Goal: Check status: Check status

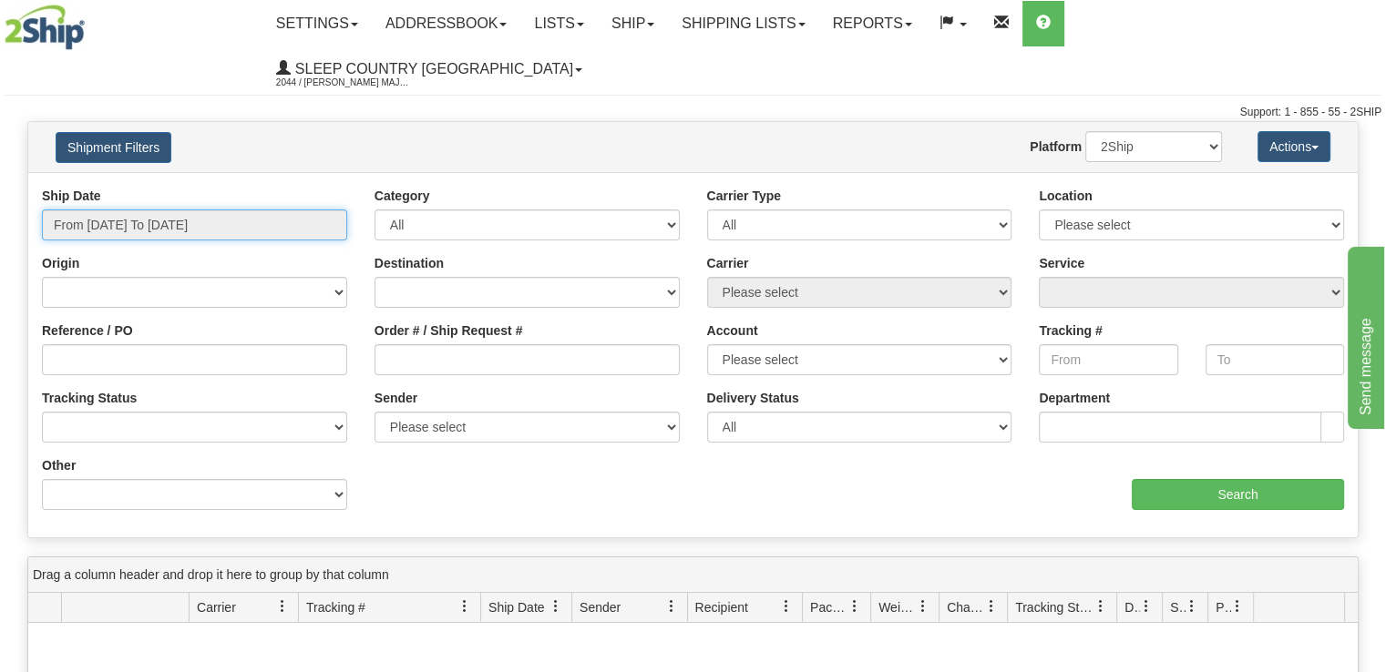
click at [281, 210] on input "From [DATE] To [DATE]" at bounding box center [194, 225] width 305 height 31
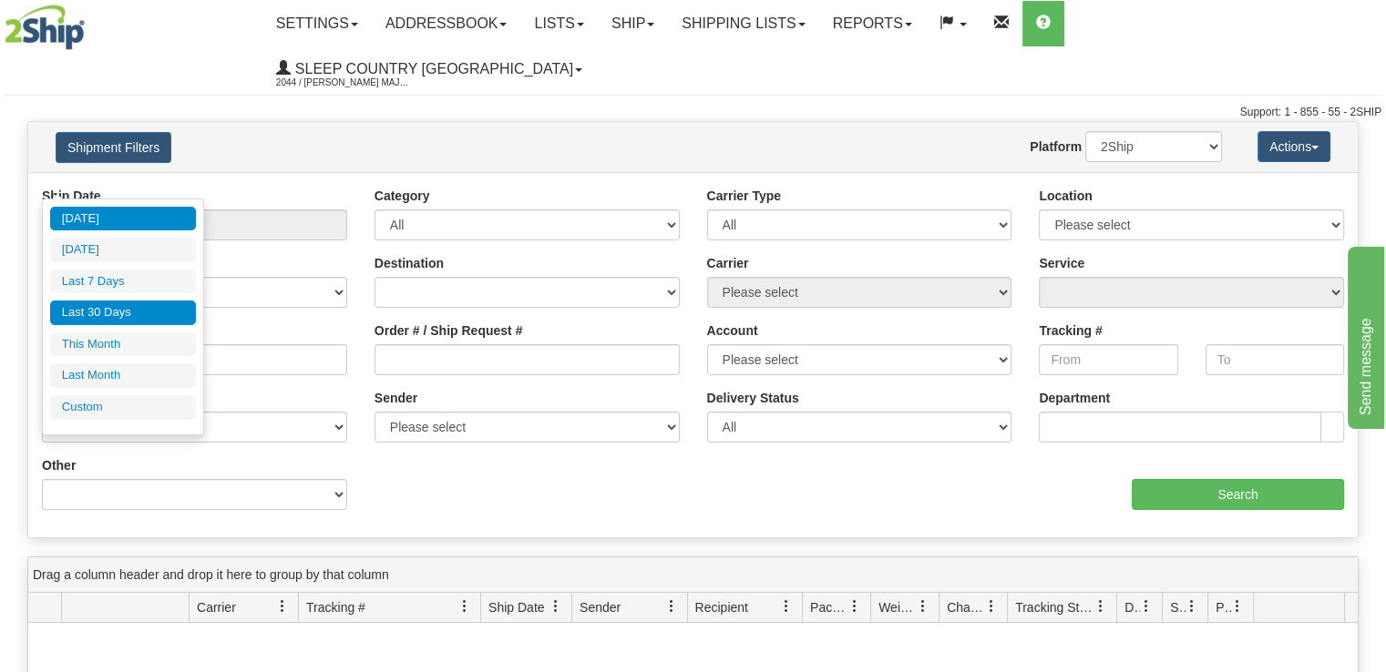
click at [179, 308] on li "Last 30 Days" at bounding box center [123, 313] width 146 height 25
type input "From [DATE] To [DATE]"
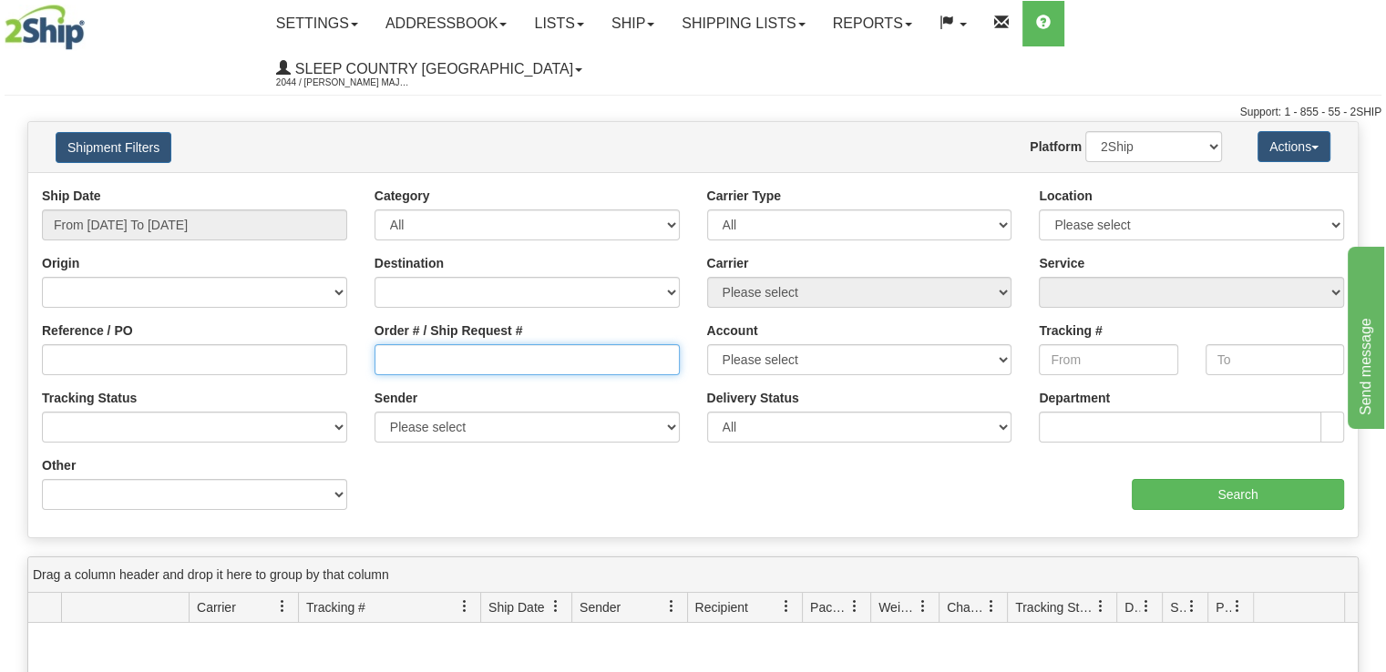
click at [474, 344] on input "Order # / Ship Request #" at bounding box center [526, 359] width 305 height 31
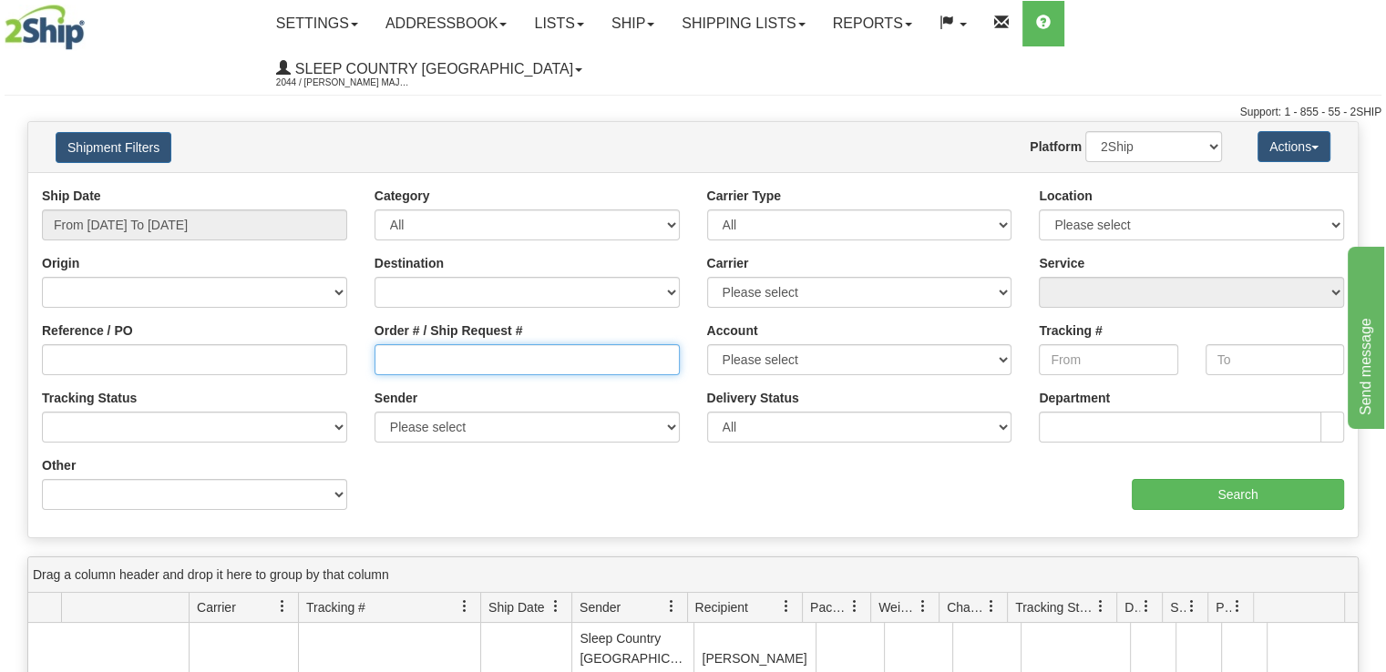
paste input "9000I143682"
type input "9000I143682"
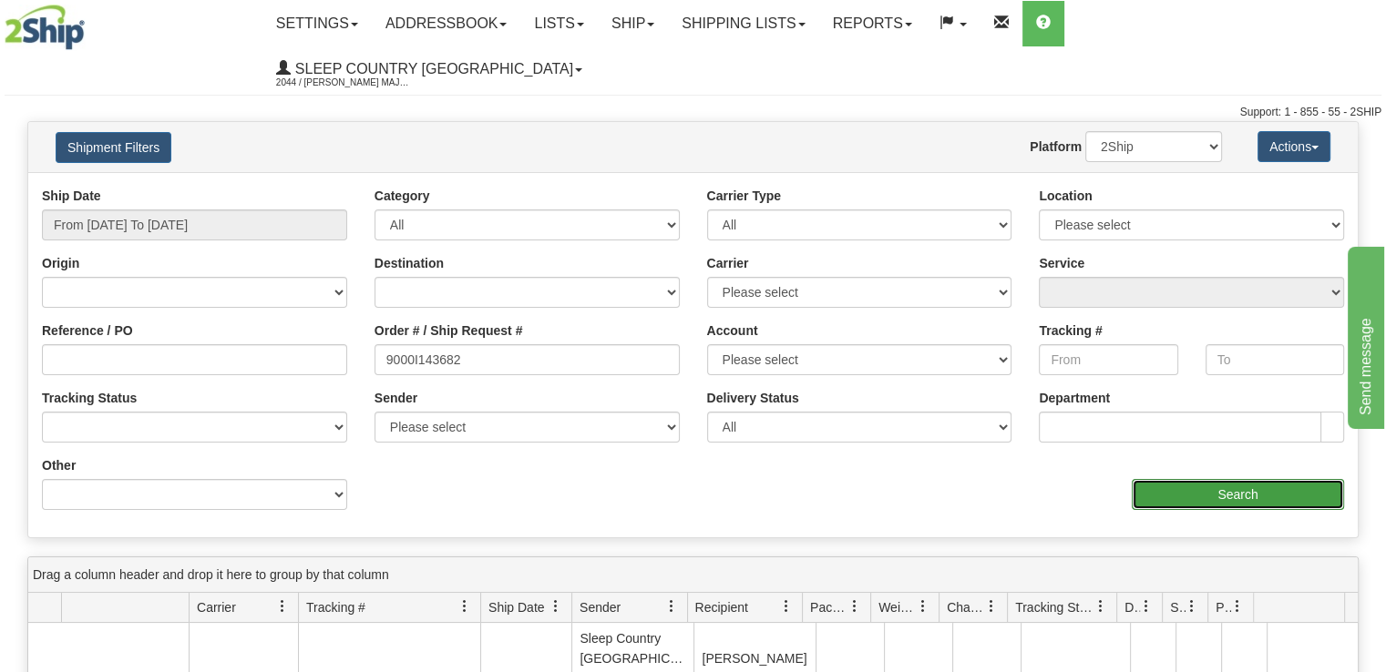
click at [1175, 479] on input "Search" at bounding box center [1238, 494] width 212 height 31
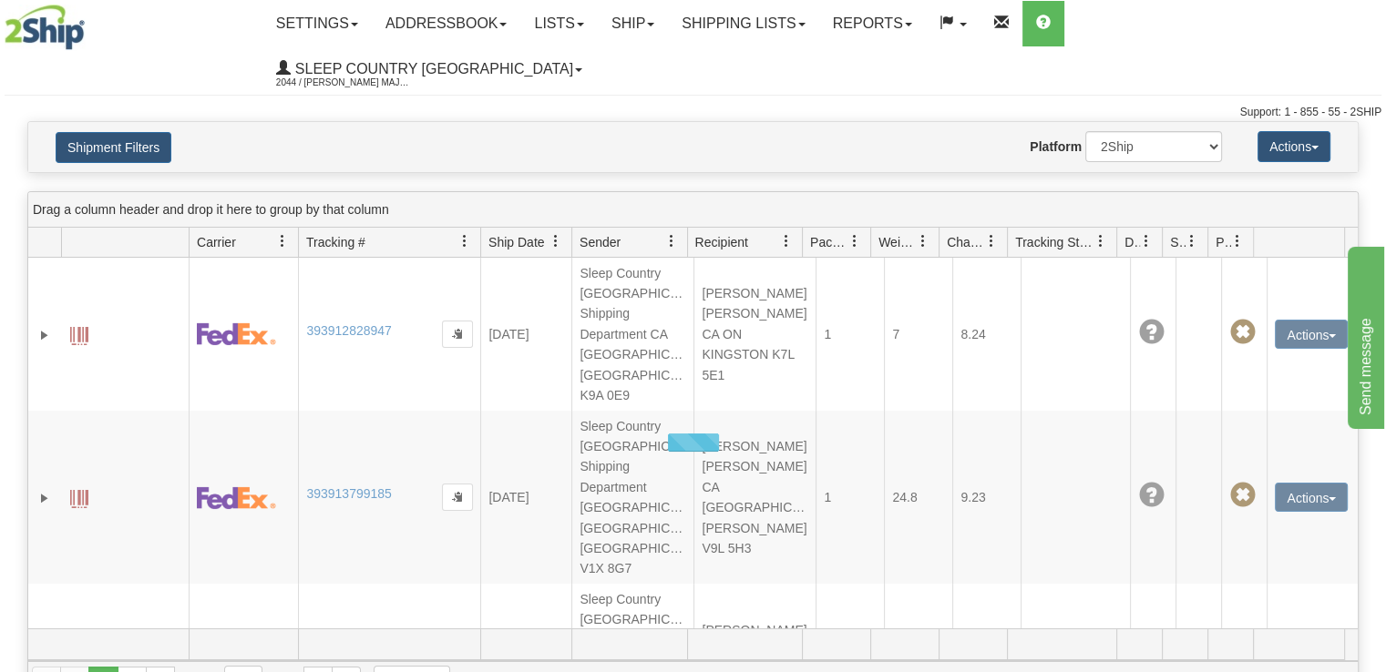
click at [1174, 451] on div at bounding box center [692, 443] width 1329 height 371
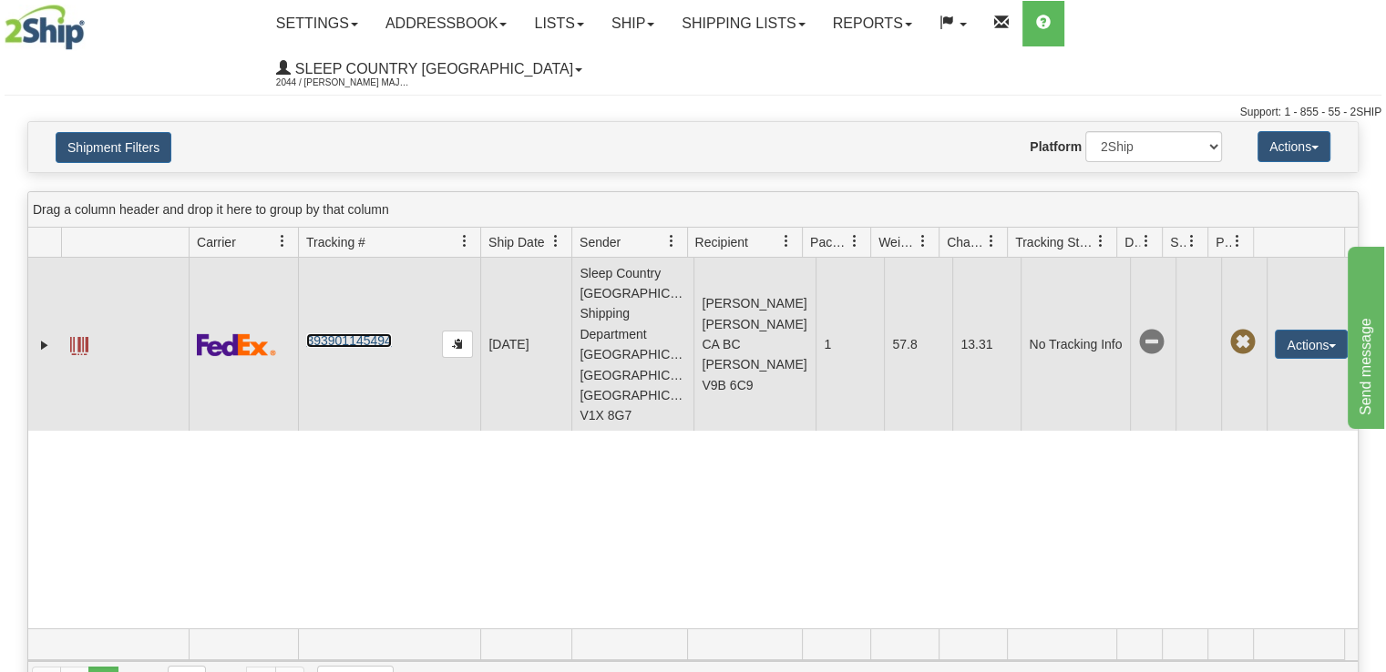
click at [372, 333] on link "393901145494" at bounding box center [348, 340] width 85 height 15
